Goal: Book appointment/travel/reservation

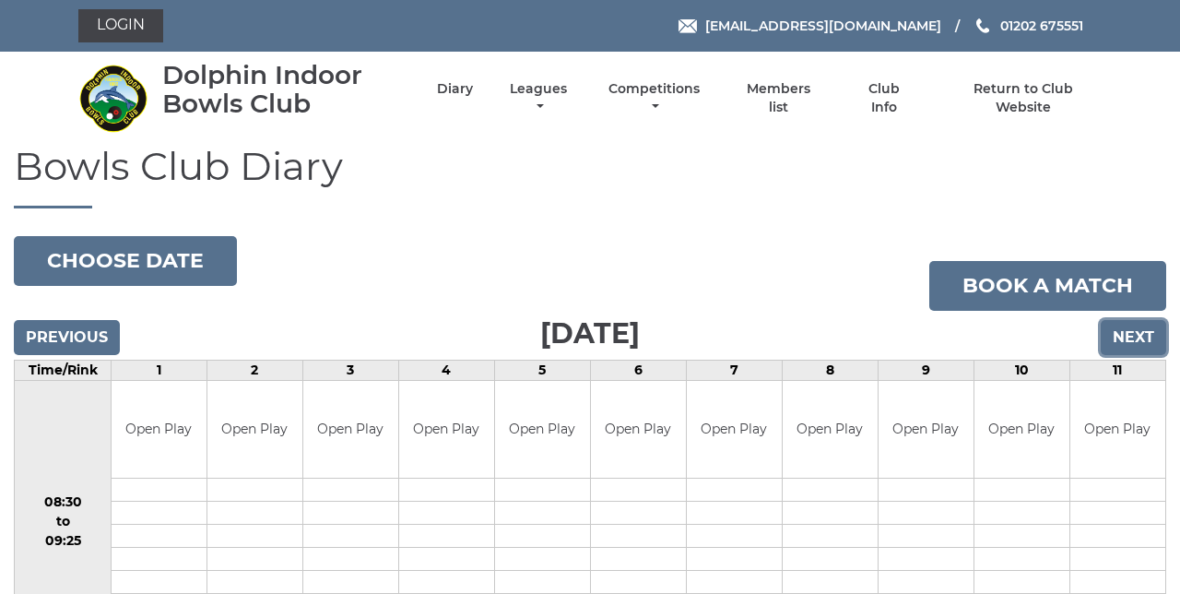
click at [1143, 345] on input "Next" at bounding box center [1132, 337] width 65 height 35
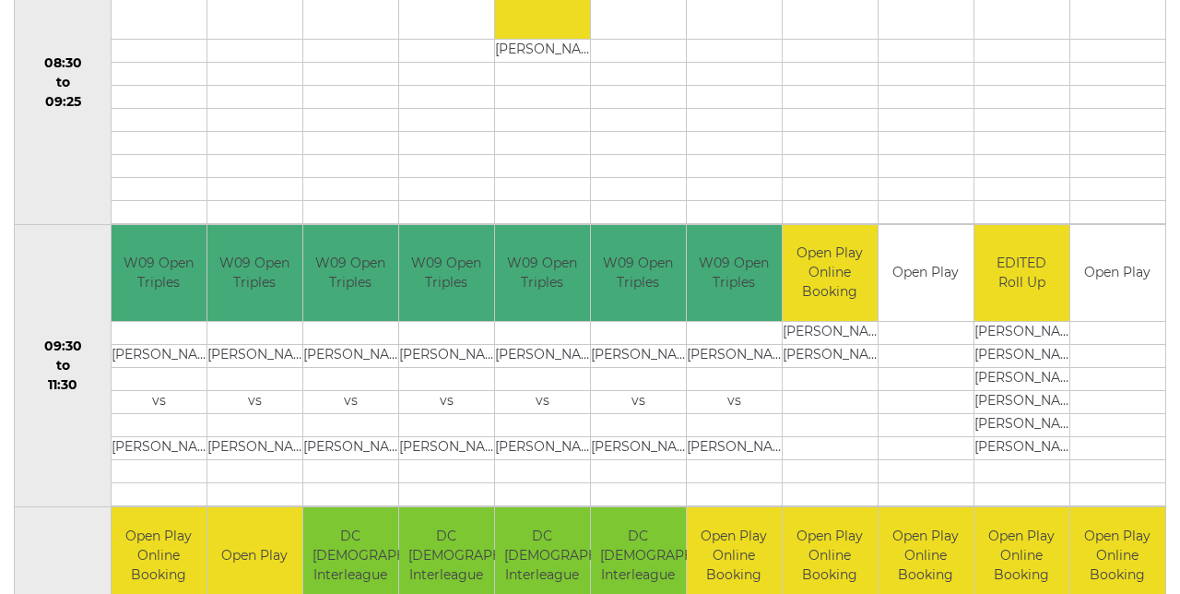
scroll to position [448, 0]
